Goal: Transaction & Acquisition: Purchase product/service

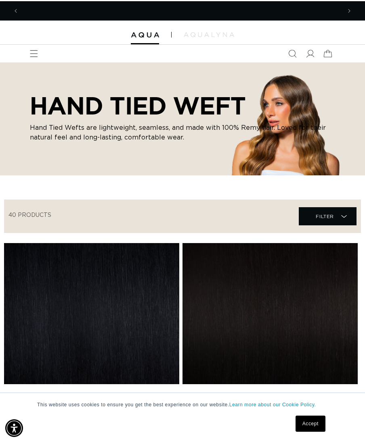
scroll to position [0, 321]
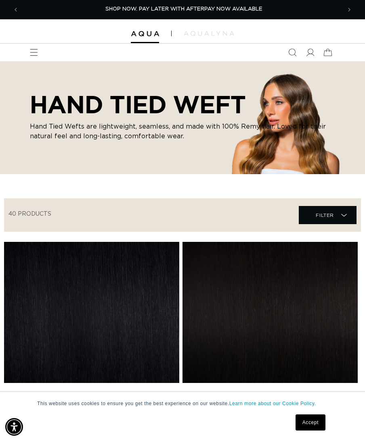
click at [31, 54] on icon "Menu" at bounding box center [34, 52] width 8 height 8
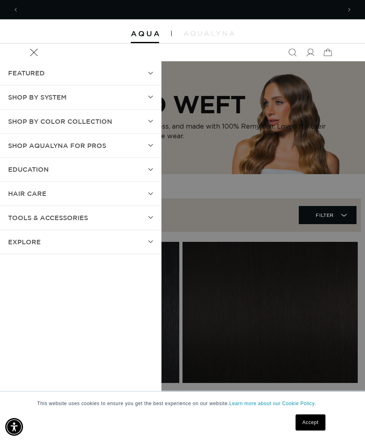
scroll to position [0, 0]
click at [19, 103] on span "SHOP BY SYSTEM" at bounding box center [37, 98] width 59 height 12
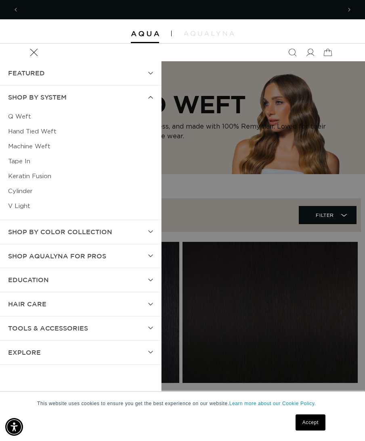
scroll to position [0, 321]
click at [16, 119] on link "Q Weft" at bounding box center [80, 116] width 145 height 15
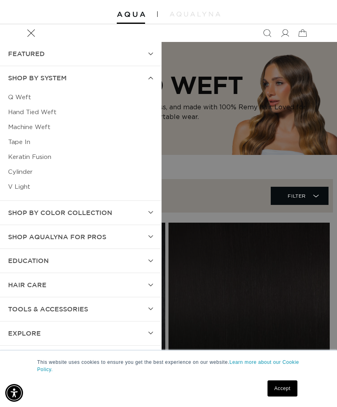
scroll to position [0, 294]
click at [13, 97] on link "Q Weft" at bounding box center [80, 97] width 145 height 15
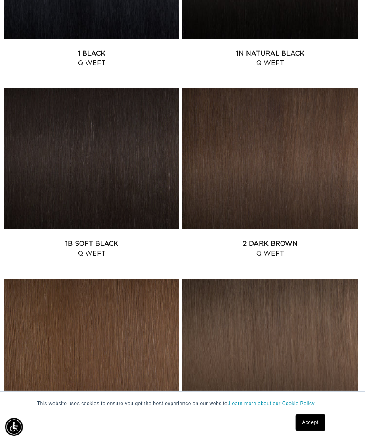
scroll to position [344, 14]
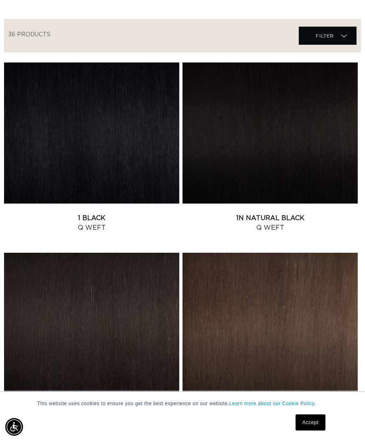
scroll to position [0, 321]
click at [207, 404] on link "2 Dark Brown Q Weft" at bounding box center [269, 413] width 175 height 19
